Goal: Task Accomplishment & Management: Complete application form

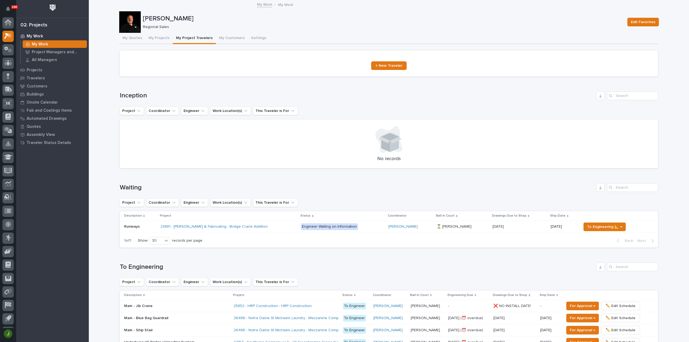
scroll to position [12, 0]
click at [7, 65] on icon at bounding box center [7, 64] width 3 height 6
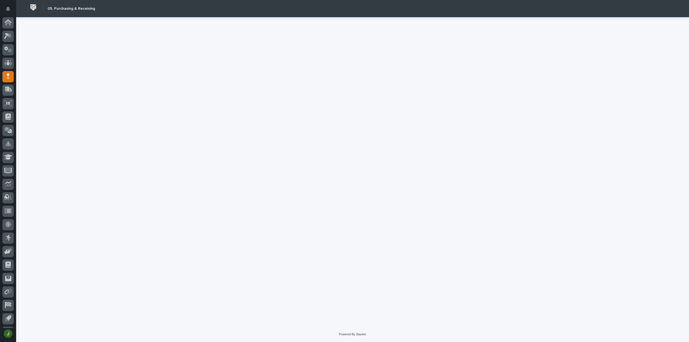
scroll to position [12, 0]
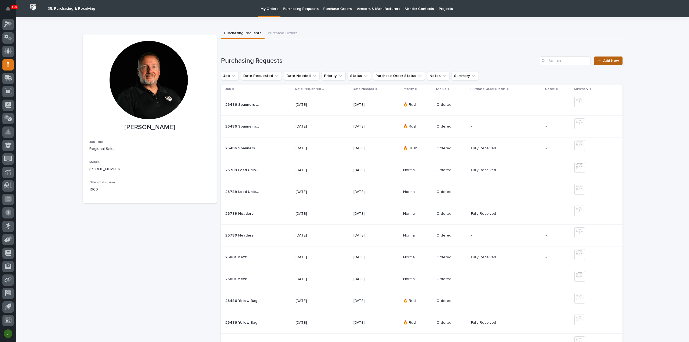
click at [604, 59] on span "Add New" at bounding box center [611, 61] width 16 height 4
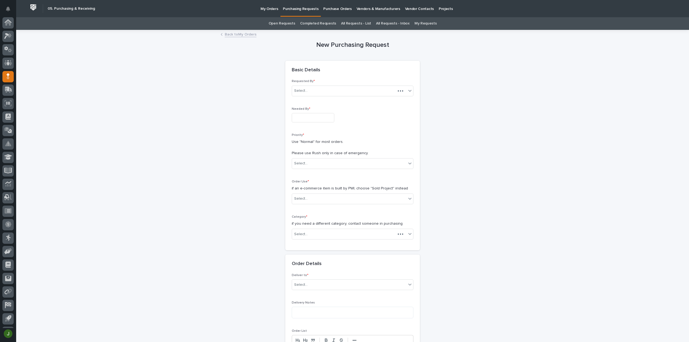
scroll to position [12, 0]
click at [302, 110] on p "Needed By *" at bounding box center [353, 109] width 122 height 4
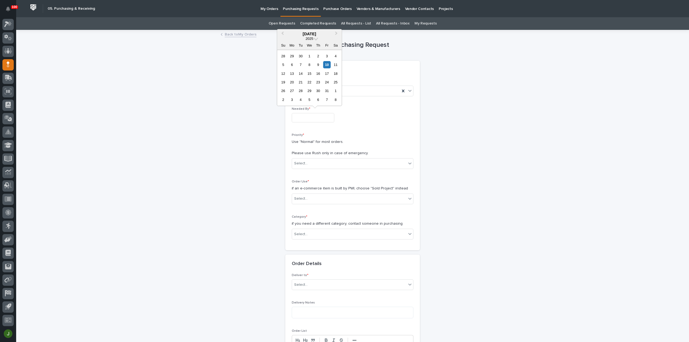
click at [300, 114] on input "text" at bounding box center [313, 117] width 42 height 9
click at [301, 75] on div "14" at bounding box center [300, 73] width 7 height 7
type input "**********"
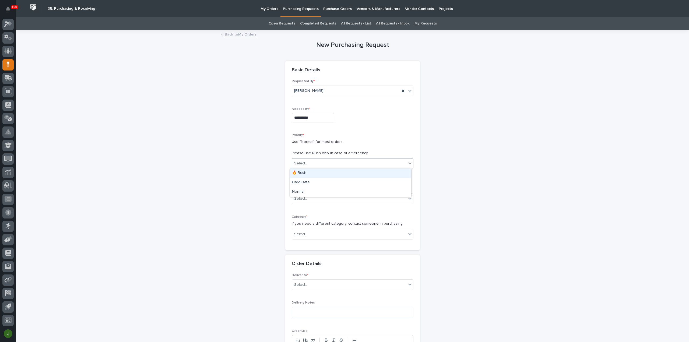
click at [304, 163] on div "Select..." at bounding box center [300, 164] width 13 height 6
click at [309, 173] on div "🔥 Rush" at bounding box center [350, 172] width 121 height 9
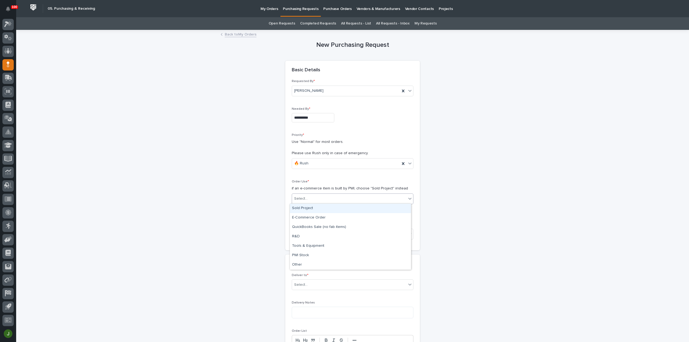
click at [304, 197] on div "Select..." at bounding box center [300, 199] width 13 height 6
click at [308, 209] on div "Sold Project" at bounding box center [350, 208] width 121 height 9
click at [304, 233] on div "Select..." at bounding box center [300, 234] width 13 height 6
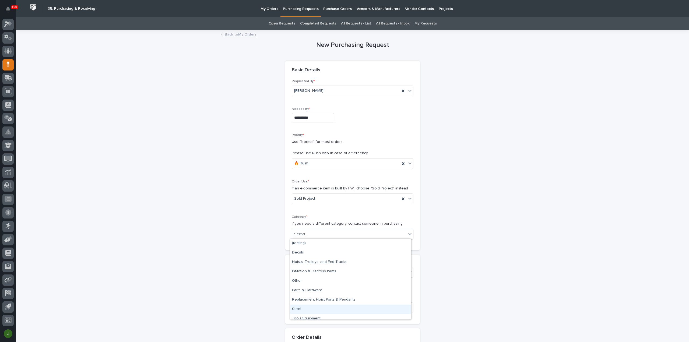
click at [302, 309] on div "Steel" at bounding box center [350, 308] width 121 height 9
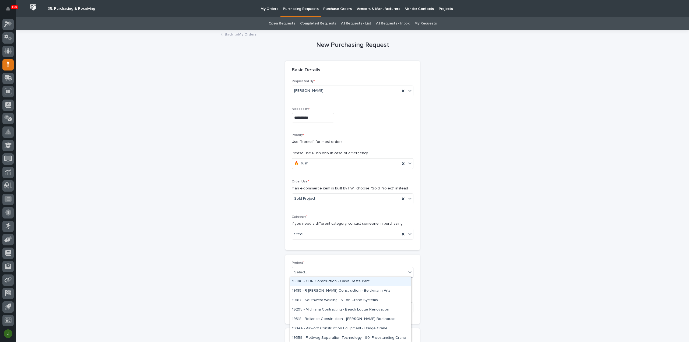
click at [308, 271] on div "Select..." at bounding box center [349, 272] width 114 height 9
type input "*****"
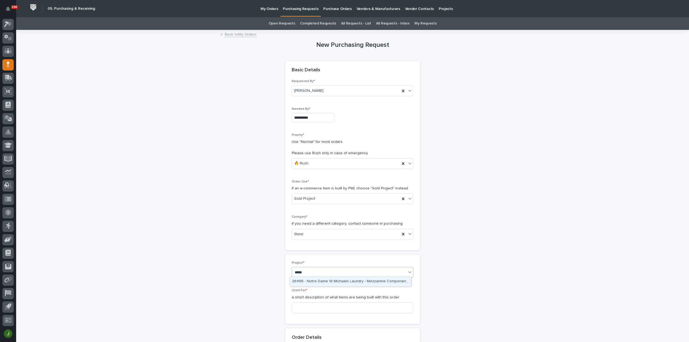
click at [315, 282] on div "26486 - Notre Dame St Michaels Laundry - Mezzanine Components" at bounding box center [350, 281] width 121 height 9
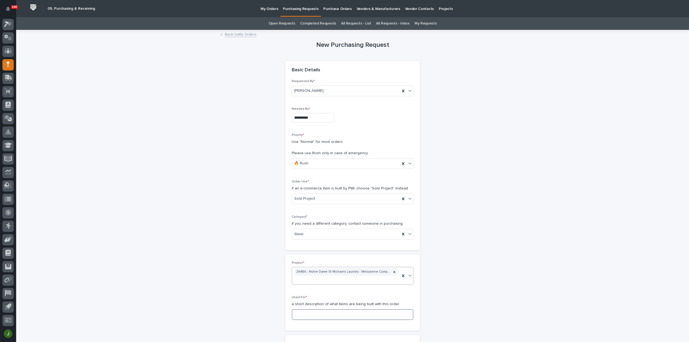
click at [301, 313] on input at bounding box center [353, 314] width 122 height 11
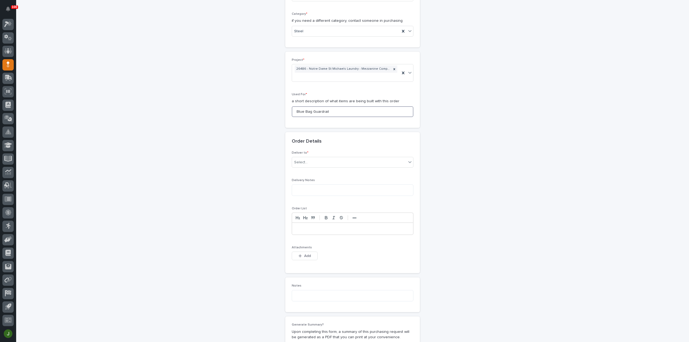
scroll to position [215, 0]
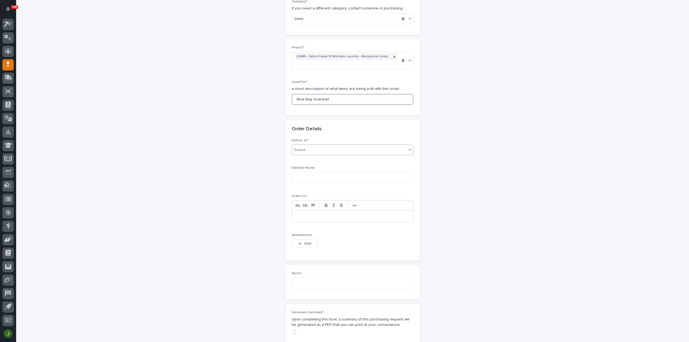
type input "Blue Bag Guardrail"
click at [301, 150] on div "Select..." at bounding box center [300, 150] width 13 height 6
click at [302, 158] on div "PWI" at bounding box center [350, 158] width 121 height 9
click at [298, 242] on icon "button" at bounding box center [299, 244] width 3 height 4
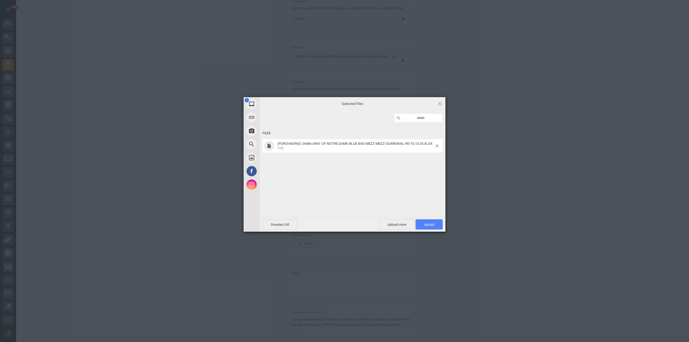
click at [430, 224] on span "Upload 1" at bounding box center [429, 224] width 10 height 4
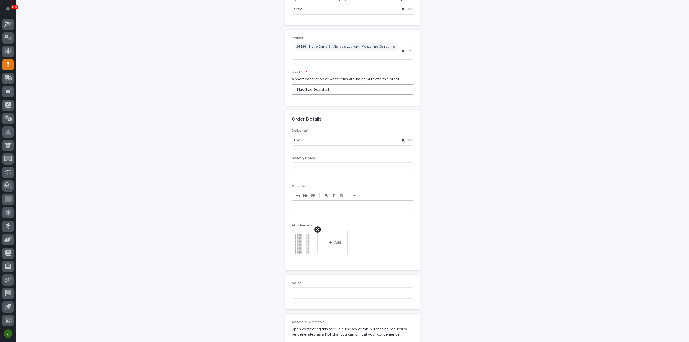
drag, startPoint x: 330, startPoint y: 89, endPoint x: 273, endPoint y: 90, distance: 56.8
click at [273, 90] on div "**********" at bounding box center [352, 130] width 539 height 648
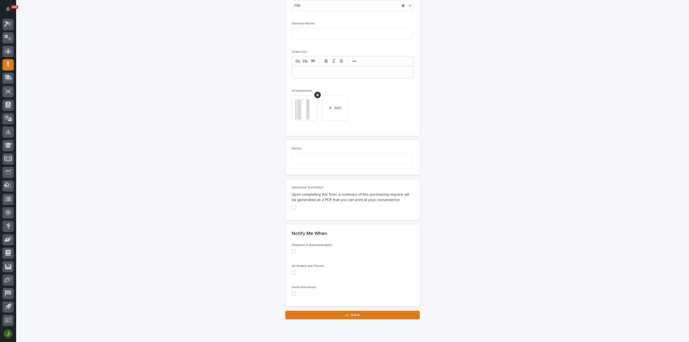
scroll to position [377, 0]
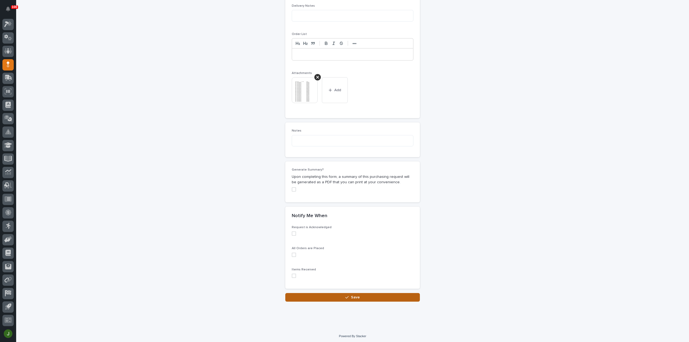
click at [337, 295] on button "Save" at bounding box center [352, 297] width 134 height 9
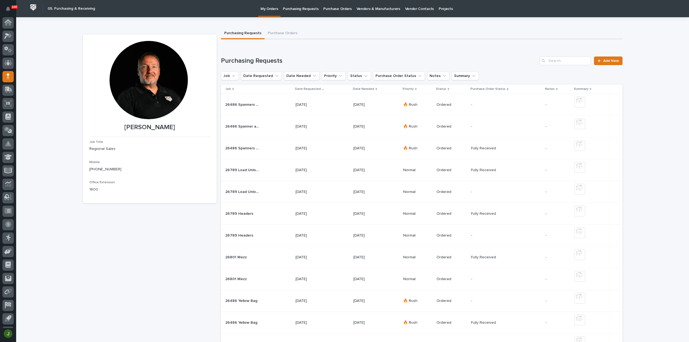
scroll to position [12, 0]
click at [307, 10] on p "Purchasing Requests" at bounding box center [301, 5] width 36 height 11
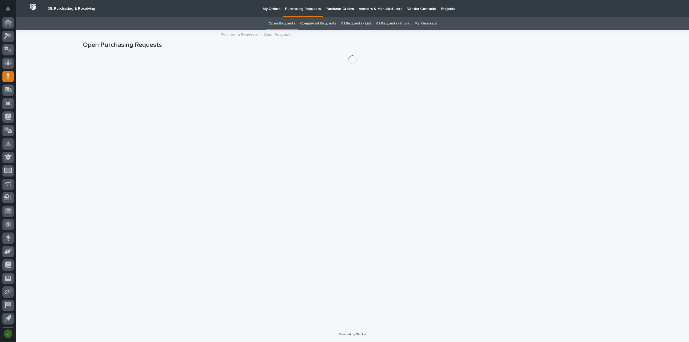
scroll to position [12, 0]
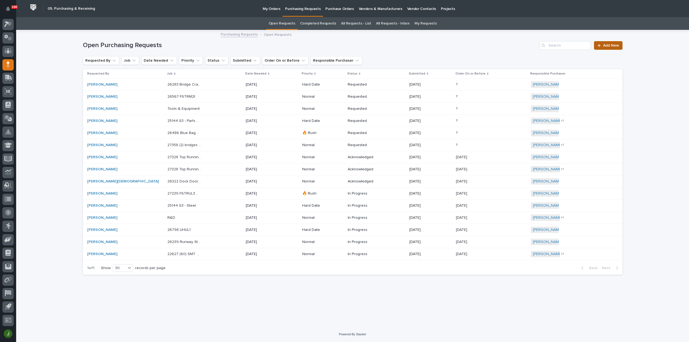
click at [609, 44] on span "Add New" at bounding box center [611, 46] width 16 height 4
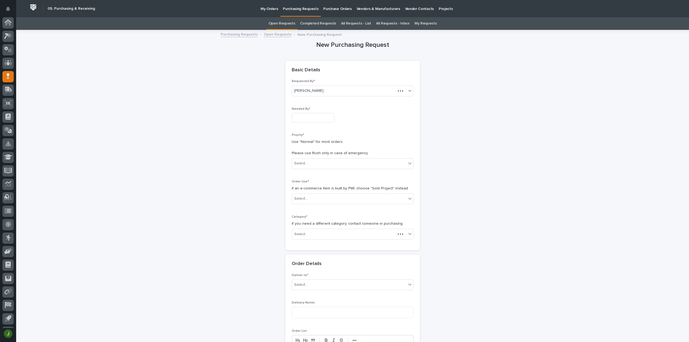
scroll to position [12, 0]
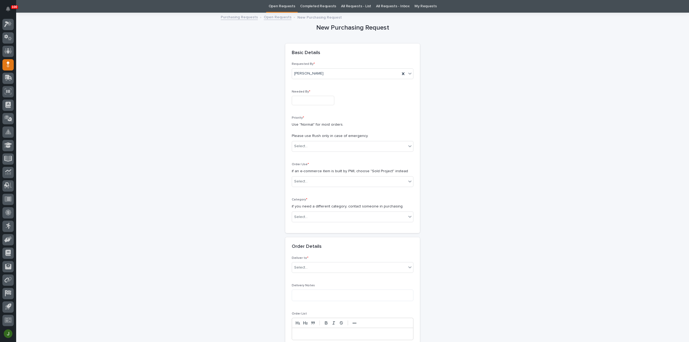
click at [299, 98] on input "text" at bounding box center [313, 100] width 42 height 9
click at [301, 56] on div "14" at bounding box center [300, 56] width 7 height 7
type input "**********"
click at [305, 145] on div "Select..." at bounding box center [349, 146] width 114 height 9
click at [304, 154] on div "🔥 Rush" at bounding box center [350, 155] width 121 height 9
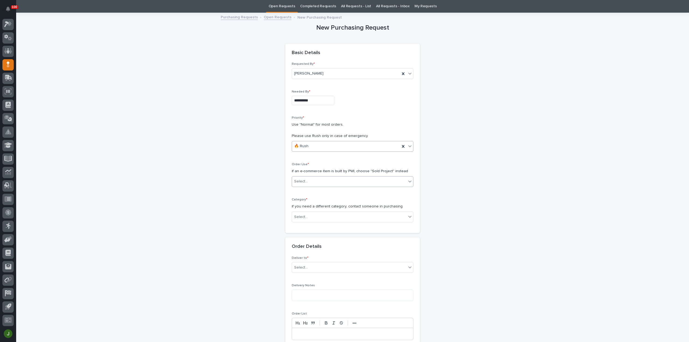
click at [302, 183] on div "Select..." at bounding box center [300, 182] width 13 height 6
click at [306, 190] on div "Sold Project" at bounding box center [350, 190] width 121 height 9
click at [306, 215] on div "Select..." at bounding box center [349, 216] width 114 height 9
click at [312, 272] on div "Parts & Hardware" at bounding box center [350, 272] width 121 height 9
click at [302, 253] on div "Select..." at bounding box center [300, 255] width 13 height 6
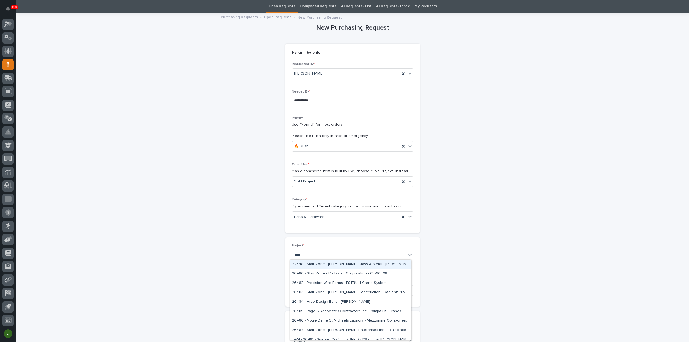
type input "*****"
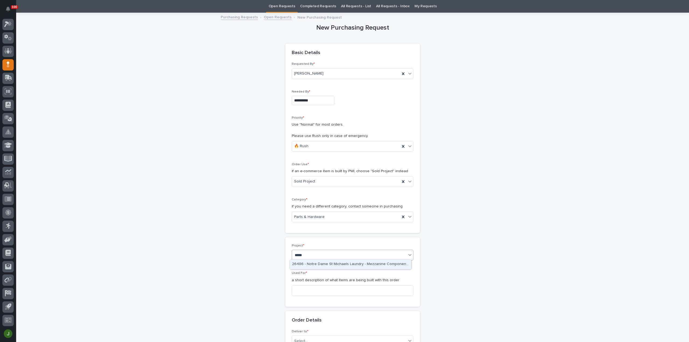
click at [316, 263] on div "26486 - Notre Dame St Michaels Laundry - Mezzanine Components" at bounding box center [350, 264] width 121 height 9
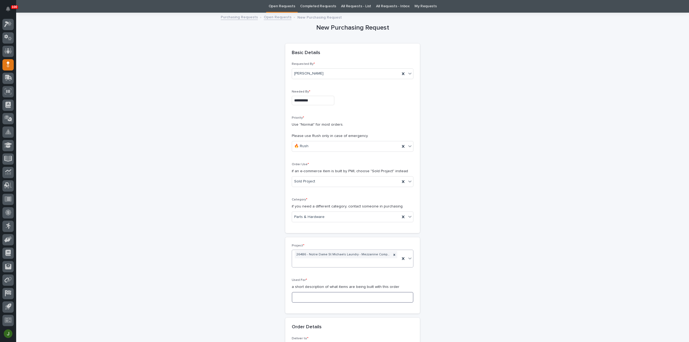
click at [299, 297] on input at bounding box center [353, 297] width 122 height 11
paste input "Blue Bag Guardrail"
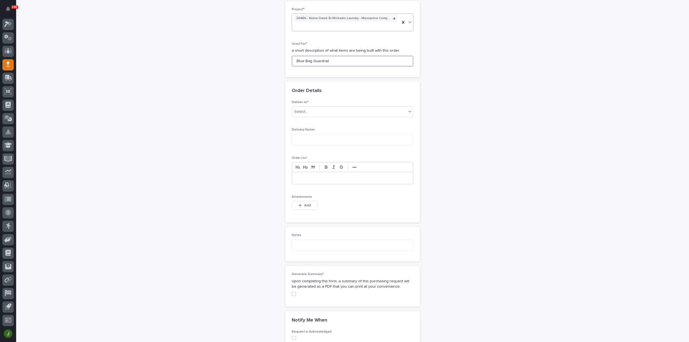
scroll to position [268, 0]
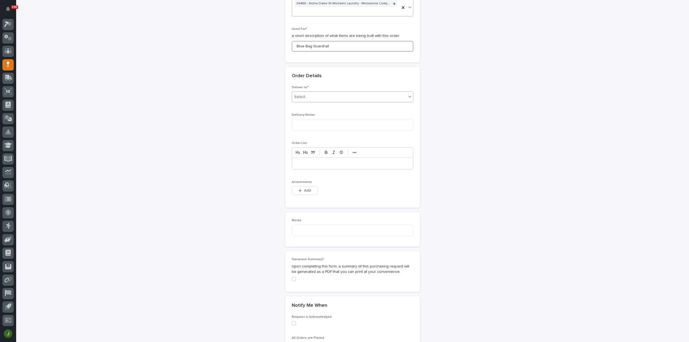
type input "Blue Bag Guardrail"
click at [314, 95] on div "Select..." at bounding box center [349, 97] width 114 height 9
click at [313, 106] on div "PWI" at bounding box center [350, 105] width 121 height 9
click at [304, 189] on span "Add" at bounding box center [307, 190] width 7 height 5
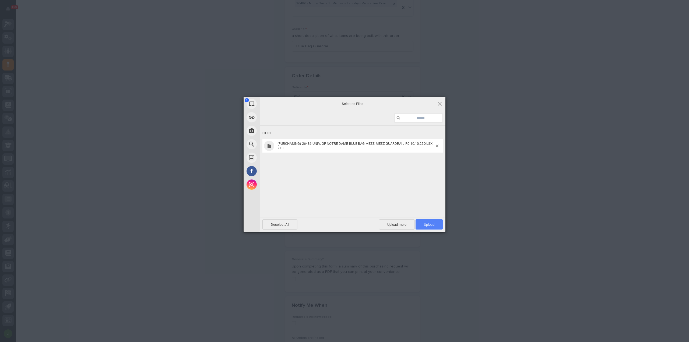
click at [436, 225] on span "Upload 1" at bounding box center [428, 224] width 27 height 10
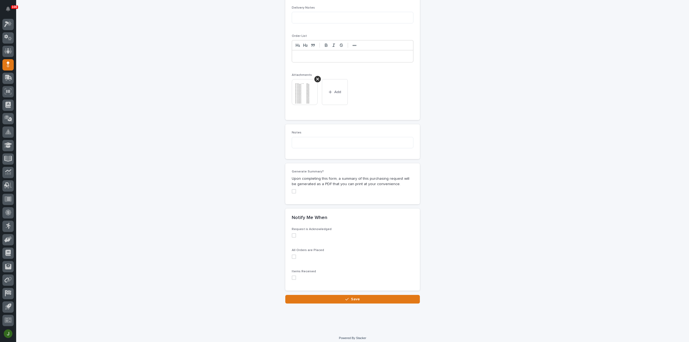
scroll to position [377, 0]
click at [352, 295] on span "Save" at bounding box center [355, 297] width 9 height 5
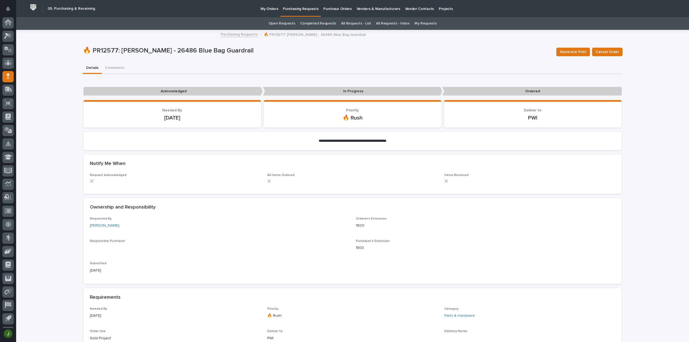
scroll to position [12, 0]
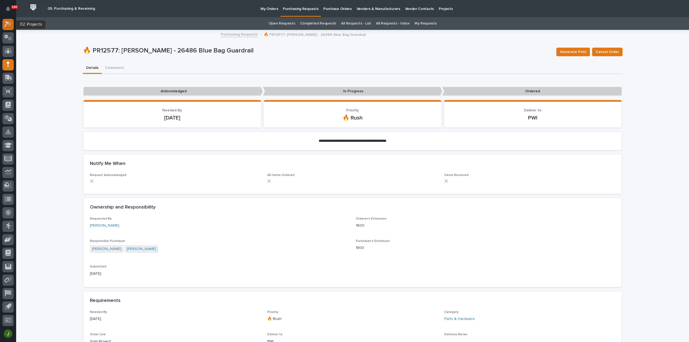
click at [8, 23] on icon at bounding box center [6, 25] width 5 height 6
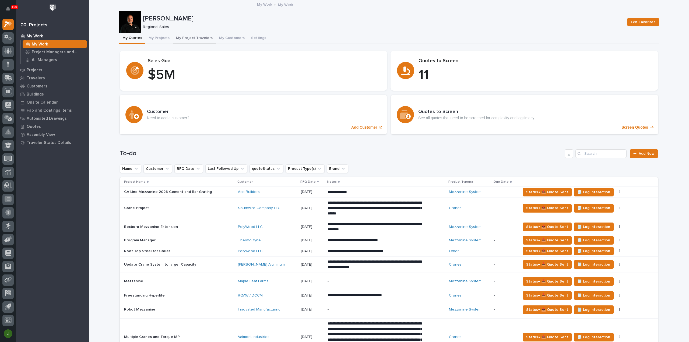
click at [193, 37] on button "My Project Travelers" at bounding box center [194, 38] width 43 height 11
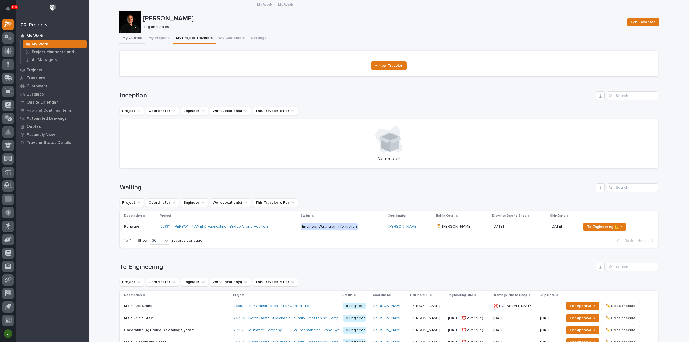
click at [132, 37] on button "My Quotes" at bounding box center [132, 38] width 26 height 11
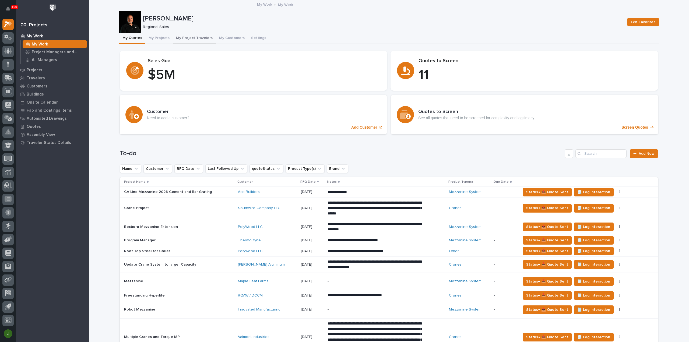
click at [189, 37] on button "My Project Travelers" at bounding box center [194, 38] width 43 height 11
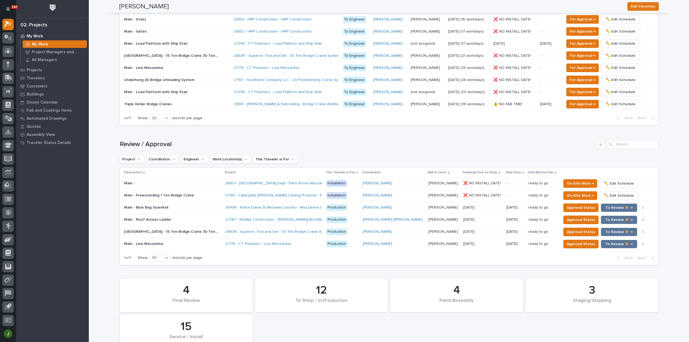
scroll to position [430, 0]
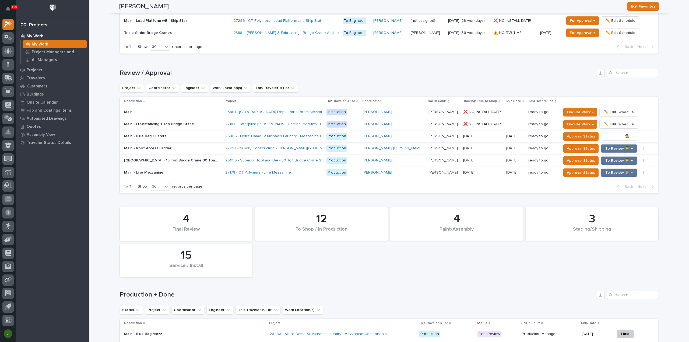
click at [606, 136] on span "To Review 👨‍🏭 →" at bounding box center [618, 136] width 27 height 6
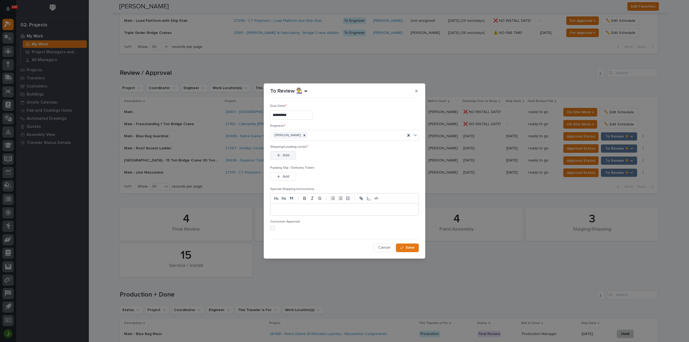
click at [288, 154] on span "Add" at bounding box center [285, 155] width 7 height 5
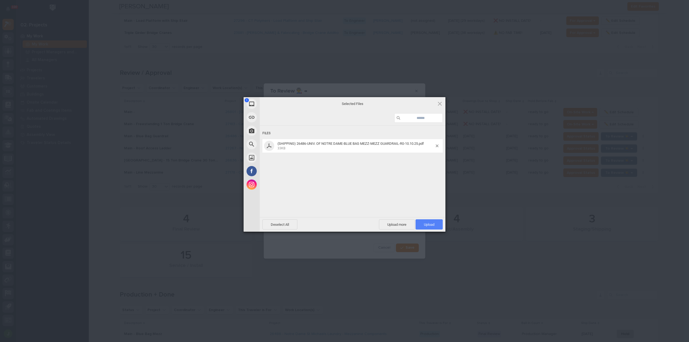
click at [432, 223] on span "Upload 1" at bounding box center [429, 224] width 10 height 4
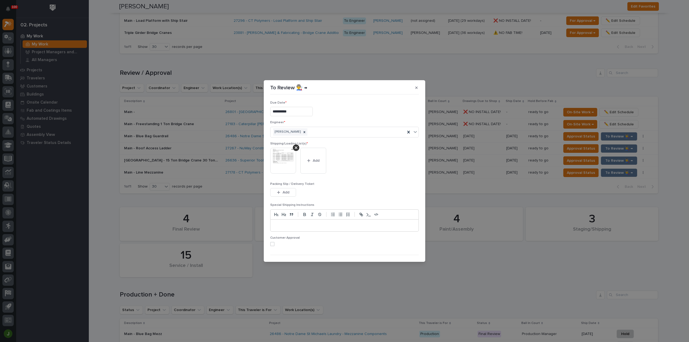
scroll to position [11, 0]
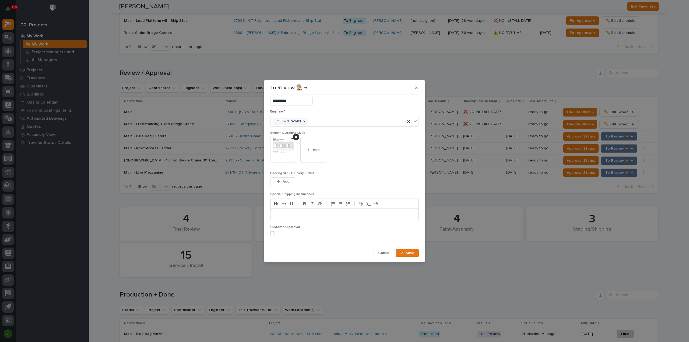
click at [272, 233] on span at bounding box center [272, 233] width 4 height 4
click at [407, 252] on span "Save" at bounding box center [409, 252] width 9 height 5
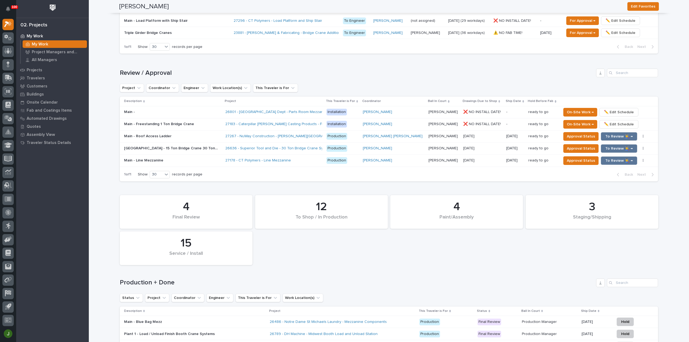
scroll to position [424, 0]
